Goal: Navigation & Orientation: Find specific page/section

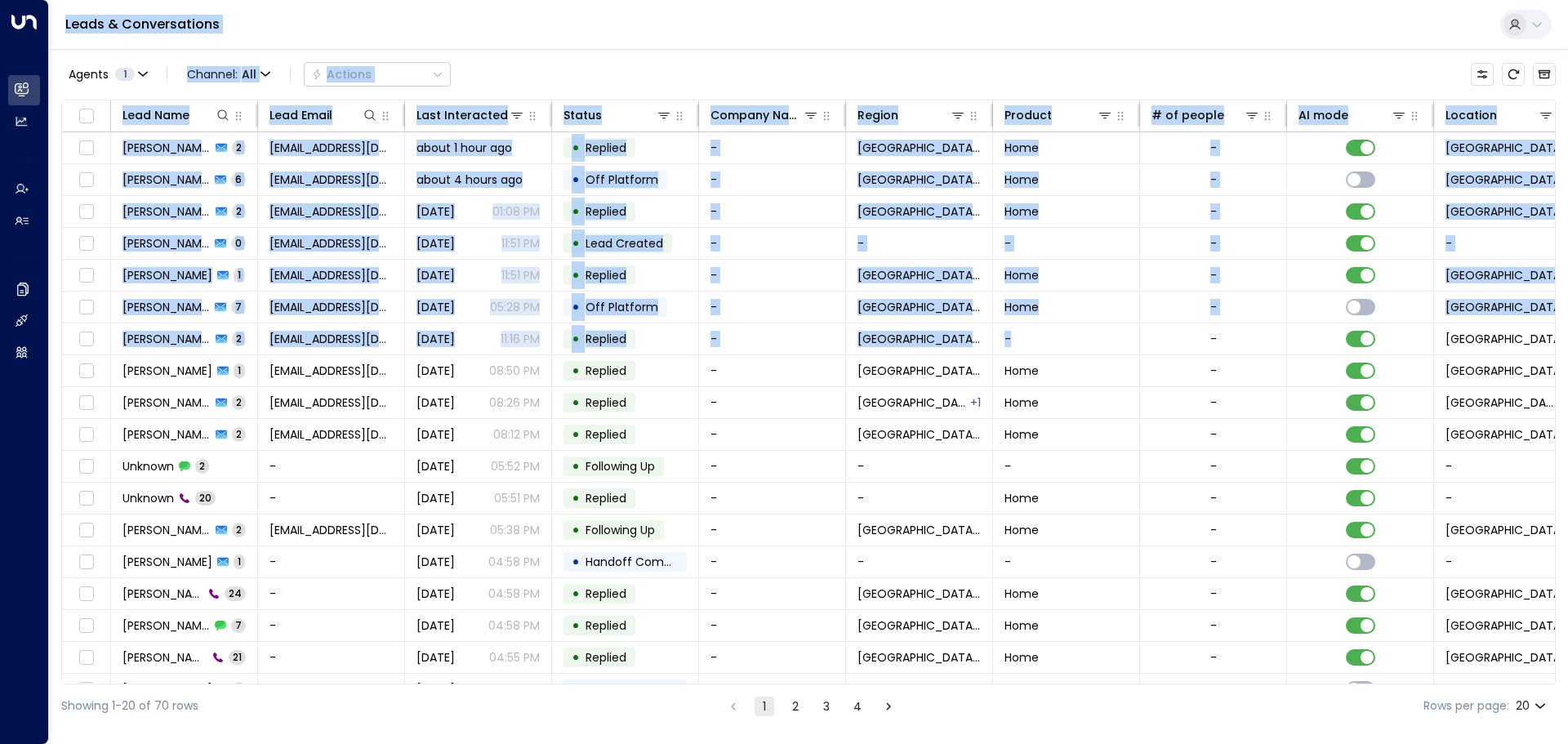
scroll to position [91, 0]
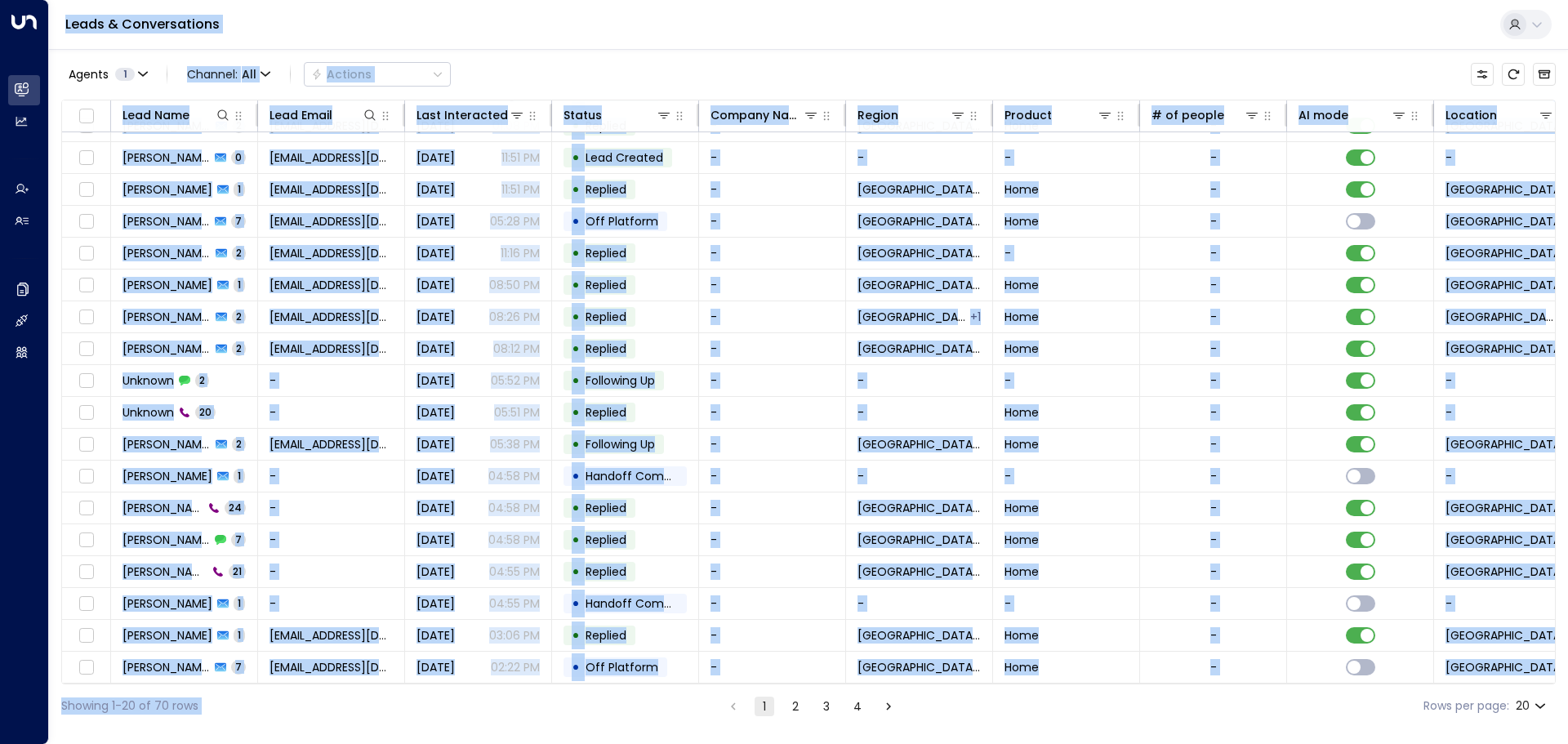
drag, startPoint x: 54, startPoint y: 15, endPoint x: 1070, endPoint y: 718, distance: 1235.5
click at [1070, 718] on div "Leads & Conversations Agents 1 Channel: All Actions Lead Name Lead Email Last I…" at bounding box center [809, 364] width 1520 height 728
click at [1070, 718] on div "Showing 1-20 of 70 rows 1 2 3 4 Rows per page: 20 **" at bounding box center [809, 707] width 1495 height 44
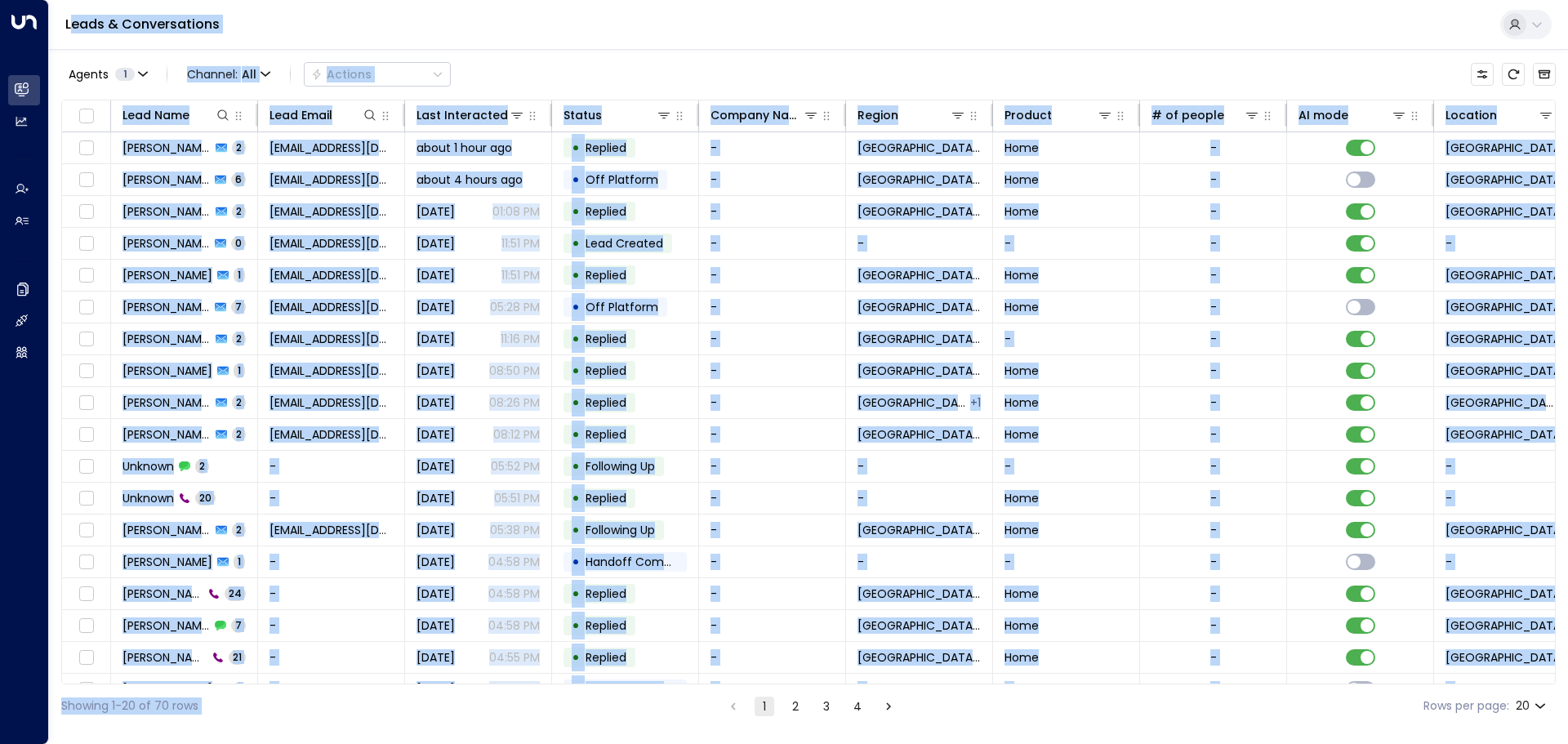
drag, startPoint x: 1072, startPoint y: 723, endPoint x: 70, endPoint y: 23, distance: 1222.3
click at [70, 23] on div "Leads & Conversations Agents 1 Channel: All Actions Lead Name Lead Email Last I…" at bounding box center [809, 364] width 1520 height 728
click at [70, 23] on link "Leads & Conversations" at bounding box center [143, 24] width 155 height 19
drag, startPoint x: 70, startPoint y: 23, endPoint x: 528, endPoint y: 51, distance: 458.9
click at [528, 51] on div "Leads & Conversations Agents 1 Channel: All Actions Lead Name Lead Email Last I…" at bounding box center [809, 364] width 1520 height 728
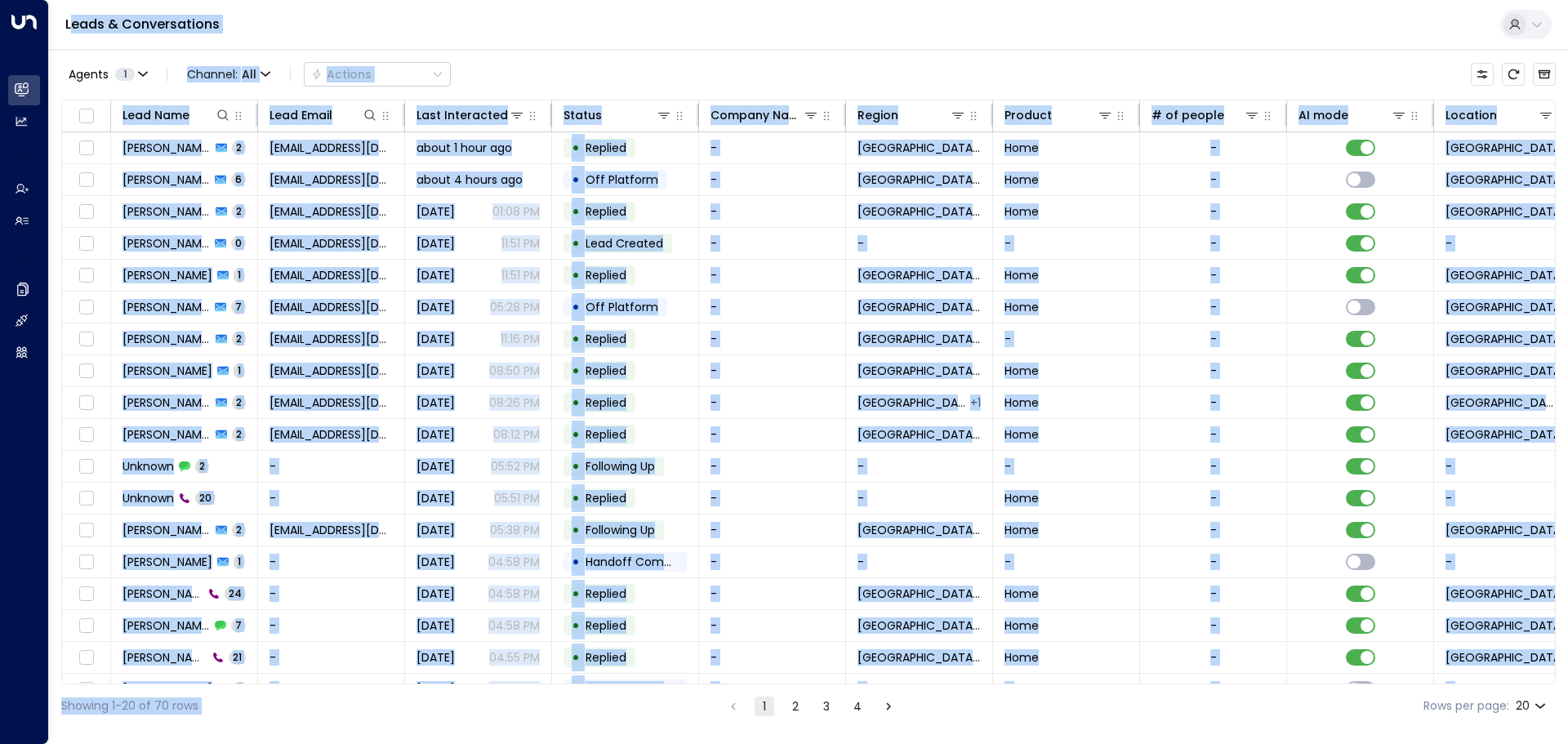
click at [557, 72] on div "Agents 1 Channel: All Actions" at bounding box center [809, 75] width 1495 height 35
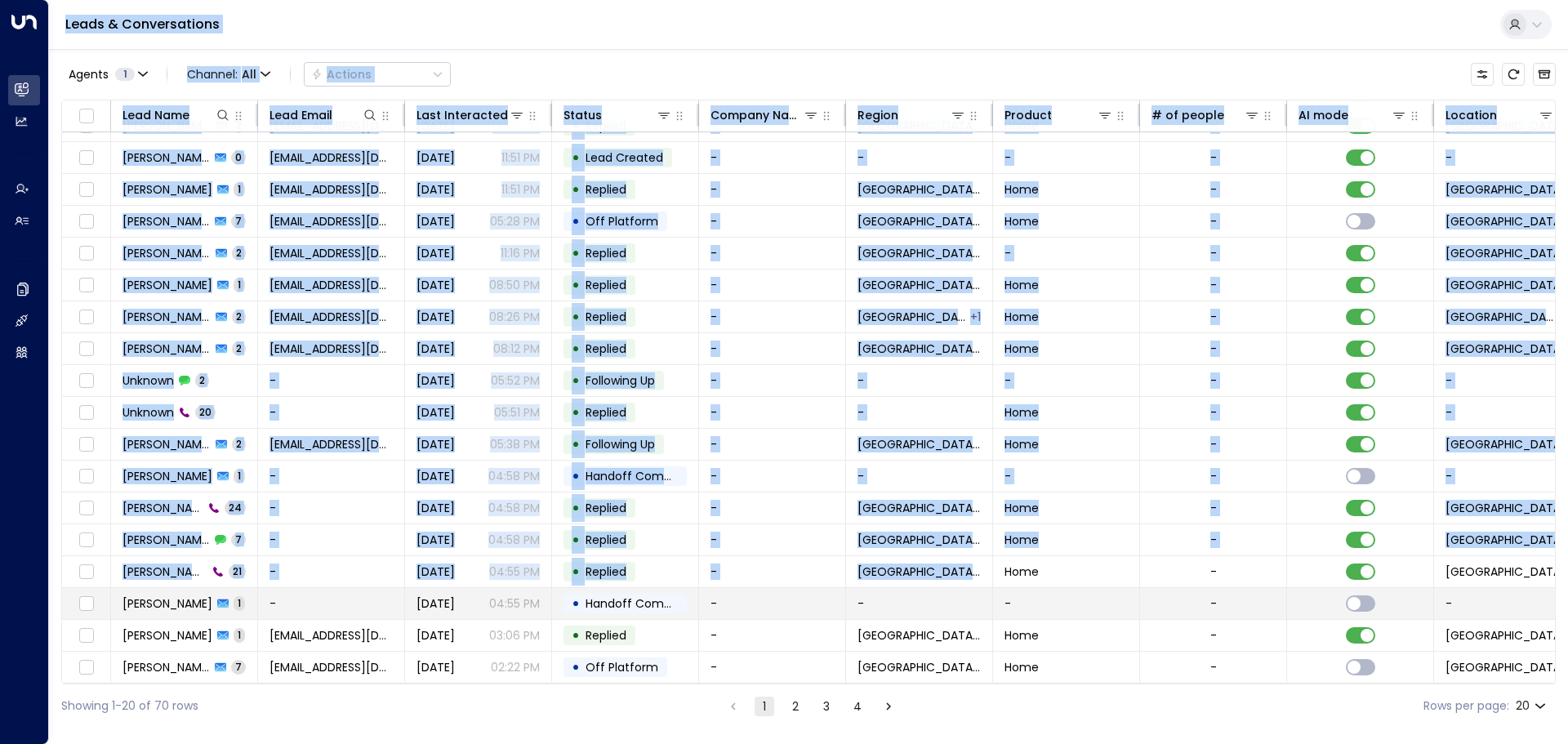
scroll to position [91, 0]
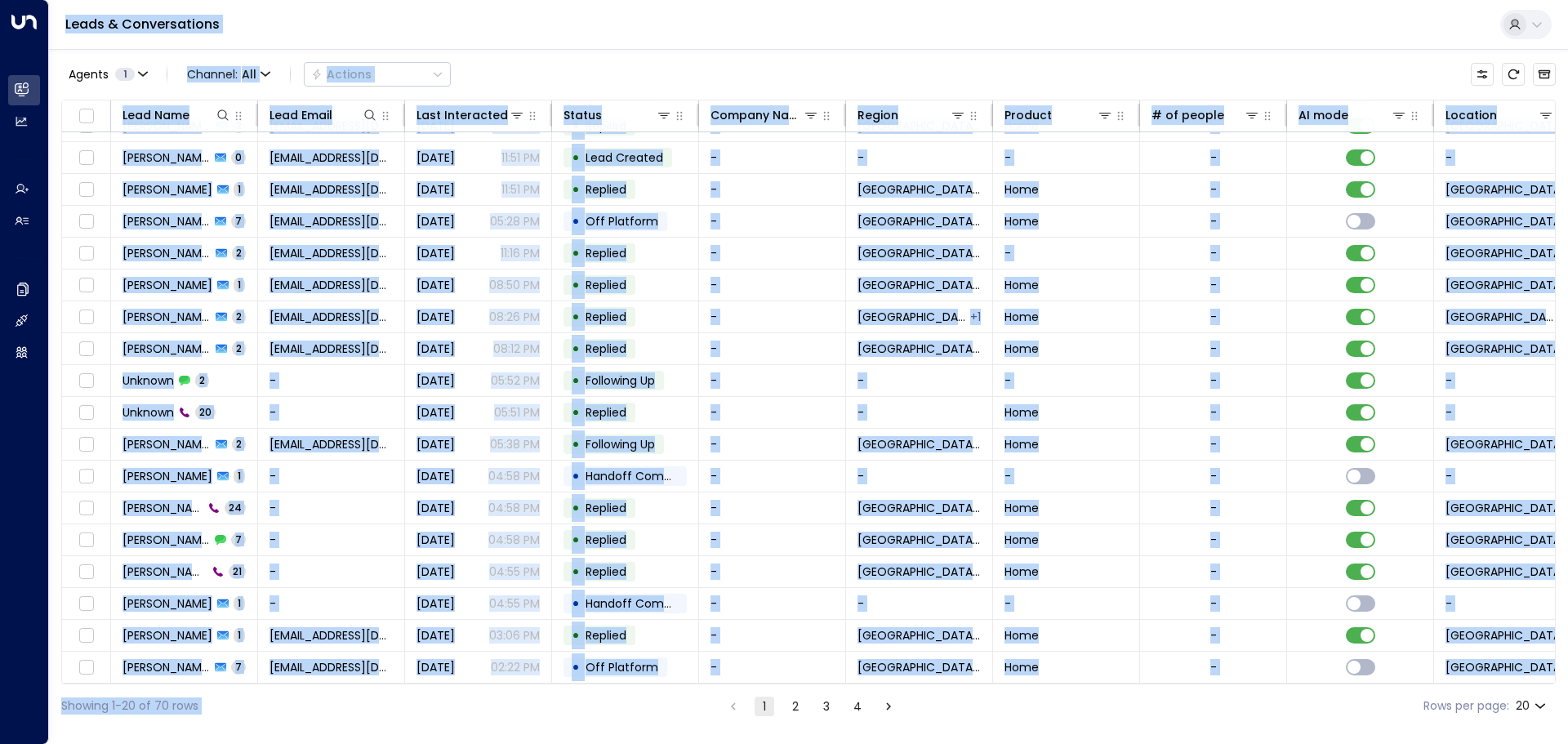
drag, startPoint x: 52, startPoint y: 25, endPoint x: 1071, endPoint y: 734, distance: 1241.4
click at [1071, 728] on html "Overview Leads & Conversations Leads & Conversations Analytics Analytics Agents…" at bounding box center [784, 364] width 1568 height 728
click at [1063, 716] on div "Showing 1-20 of 70 rows 1 2 3 4 Rows per page: 20 **" at bounding box center [809, 707] width 1495 height 44
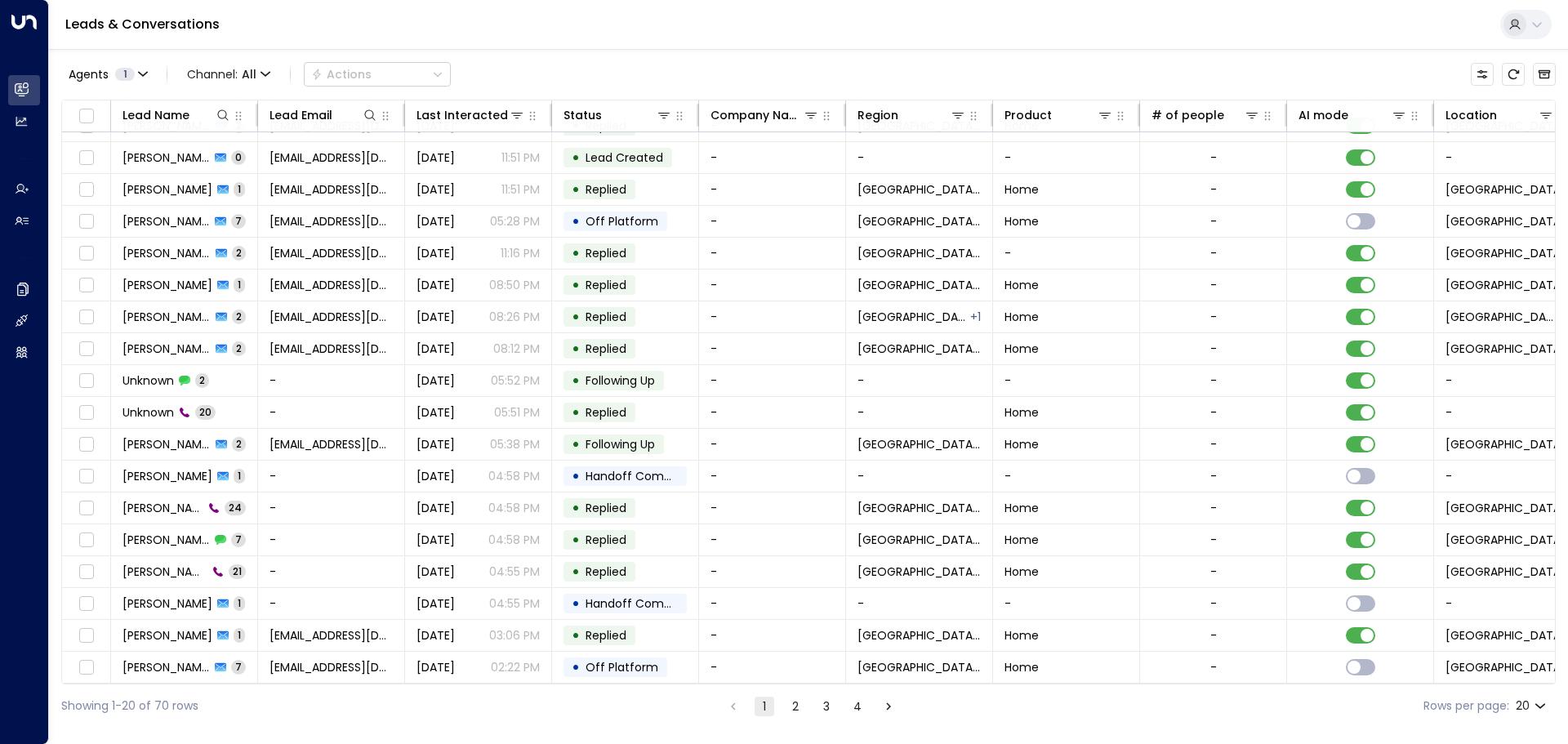
scroll to position [0, 0]
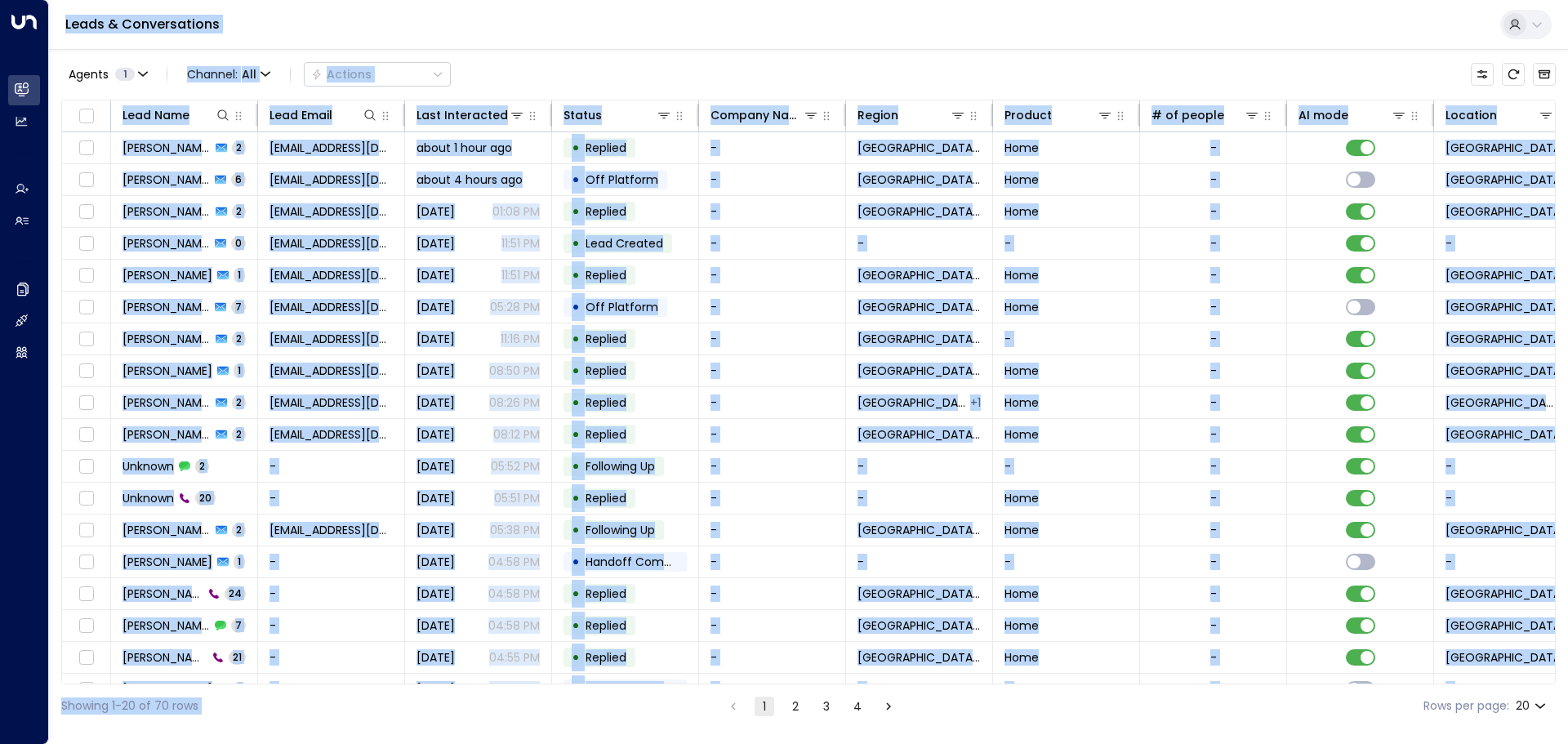
drag, startPoint x: 1096, startPoint y: 709, endPoint x: 66, endPoint y: 36, distance: 1230.4
click at [66, 36] on div "Leads & Conversations Agents 1 Channel: All Actions Lead Name Lead Email Last I…" at bounding box center [809, 364] width 1520 height 728
click at [66, 36] on div "Leads & Conversations" at bounding box center [809, 25] width 1520 height 50
